Goal: Task Accomplishment & Management: Use online tool/utility

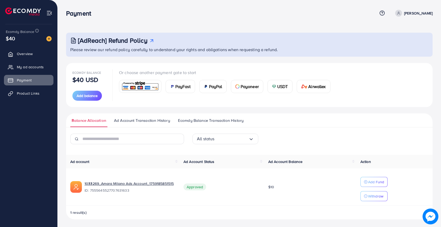
scroll to position [1, 0]
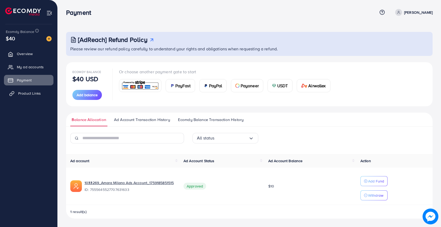
click at [30, 93] on span "Product Links" at bounding box center [29, 93] width 23 height 5
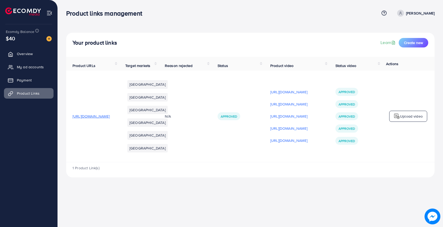
drag, startPoint x: 69, startPoint y: 125, endPoint x: 150, endPoint y: 129, distance: 81.3
click at [119, 129] on td "[URL][DOMAIN_NAME]" at bounding box center [92, 116] width 53 height 91
click at [110, 119] on span "[URL][DOMAIN_NAME]" at bounding box center [90, 116] width 37 height 5
drag, startPoint x: 87, startPoint y: 187, endPoint x: 94, endPoint y: 184, distance: 8.0
click at [94, 177] on div "1 Product Link(s)" at bounding box center [250, 169] width 368 height 15
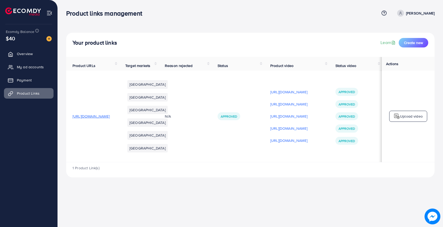
click at [116, 159] on td "[URL][DOMAIN_NAME]" at bounding box center [92, 116] width 53 height 91
click at [385, 42] on link "Learn" at bounding box center [388, 43] width 16 height 6
